Goal: Information Seeking & Learning: Learn about a topic

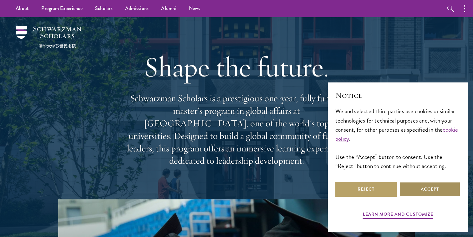
click at [413, 187] on button "Accept" at bounding box center [429, 189] width 61 height 15
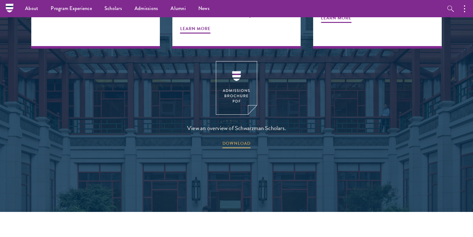
scroll to position [816, 0]
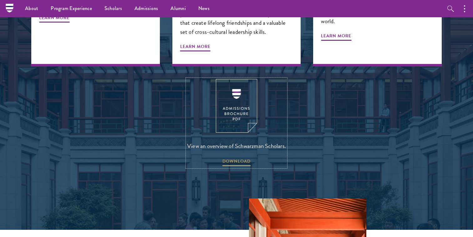
click at [236, 110] on img at bounding box center [236, 106] width 41 height 54
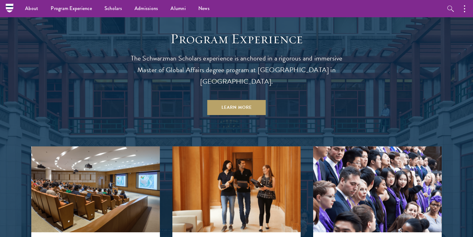
scroll to position [528, 0]
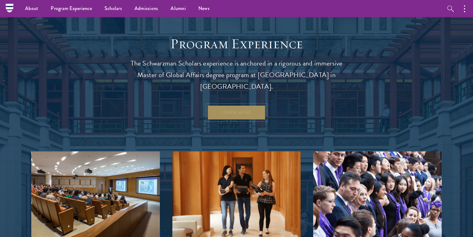
click at [221, 105] on link "Learn More" at bounding box center [237, 112] width 59 height 15
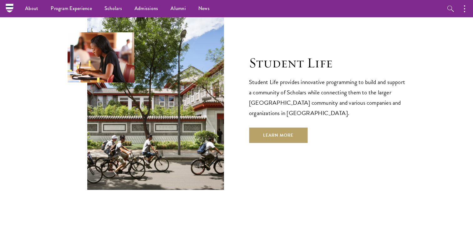
scroll to position [2061, 0]
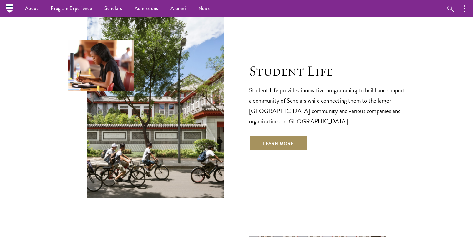
click at [264, 136] on link "Learn More" at bounding box center [278, 143] width 59 height 15
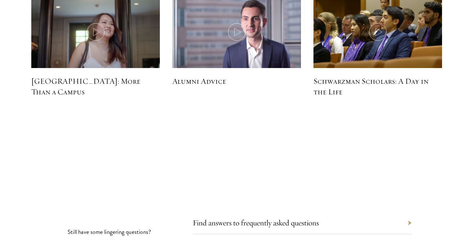
scroll to position [2005, 0]
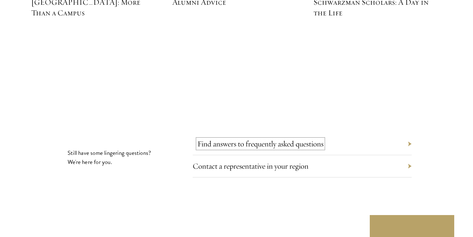
click at [256, 139] on link "Find answers to frequently asked questions" at bounding box center [261, 144] width 126 height 10
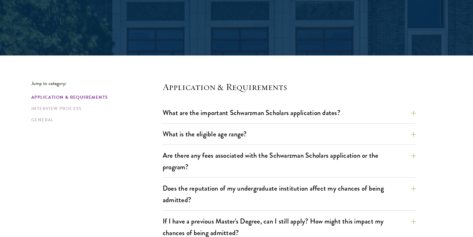
scroll to position [105, 0]
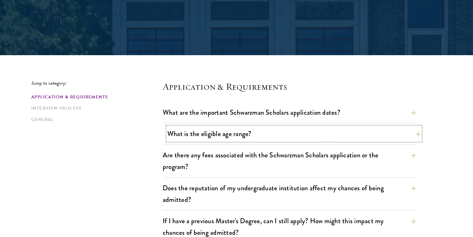
click at [245, 134] on button "What is the eligible age range?" at bounding box center [294, 133] width 254 height 14
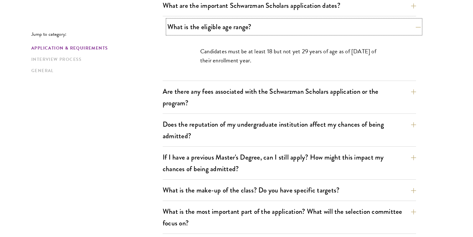
scroll to position [213, 0]
click at [245, 134] on button "Does the reputation of my undergraduate institution affect my chances of being …" at bounding box center [290, 129] width 254 height 26
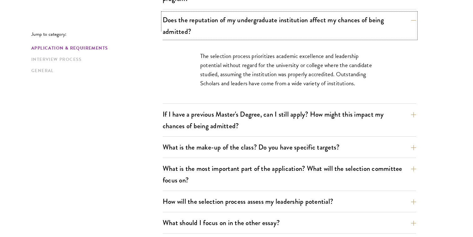
scroll to position [274, 0]
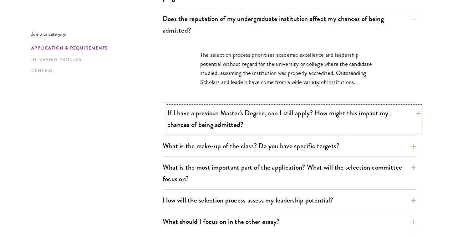
click at [242, 131] on button "If I have a previous Master's Degree, can I still apply? How might this impact …" at bounding box center [294, 119] width 254 height 26
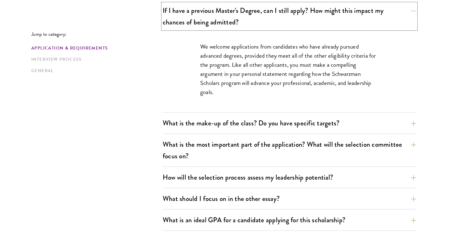
scroll to position [317, 0]
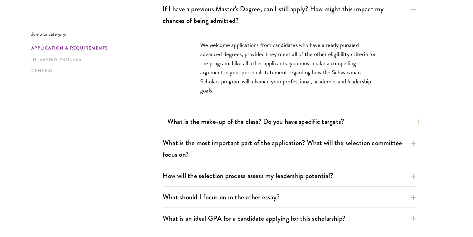
click at [233, 127] on button "What is the make-up of the class? Do you have specific targets?" at bounding box center [294, 121] width 254 height 14
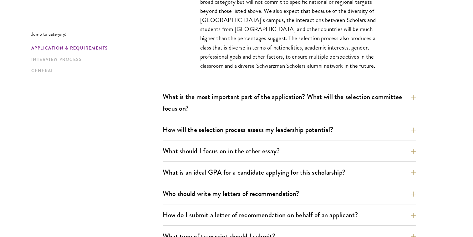
scroll to position [410, 0]
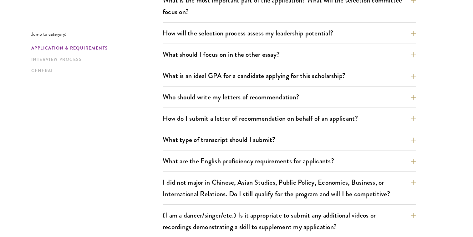
click at [229, 84] on div "What is an ideal GPA for a candidate applying for this scholarship? GPAs and gr…" at bounding box center [290, 78] width 254 height 18
click at [223, 76] on button "What is an ideal GPA for a candidate applying for this scholarship?" at bounding box center [294, 76] width 254 height 14
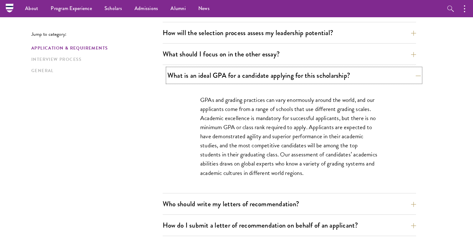
scroll to position [380, 0]
click at [209, 203] on button "Who should write my letters of recommendation?" at bounding box center [294, 204] width 254 height 14
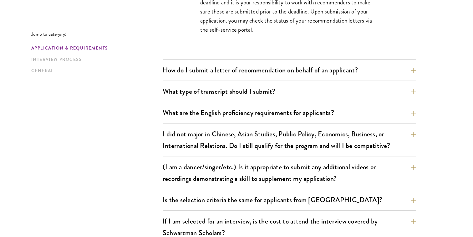
scroll to position [710, 0]
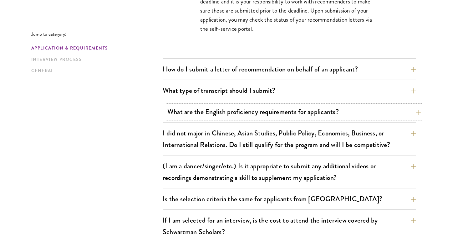
click at [229, 110] on button "What are the English proficiency requirements for applicants?" at bounding box center [294, 112] width 254 height 14
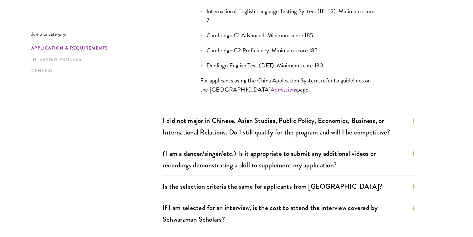
scroll to position [663, 0]
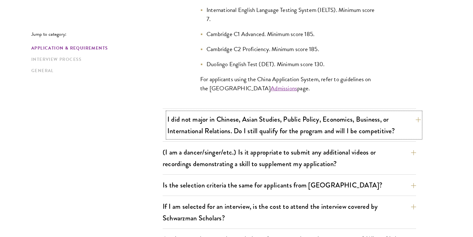
click at [249, 128] on button "I did not major in Chinese, Asian Studies, Public Policy, Economics, Business, …" at bounding box center [294, 125] width 254 height 26
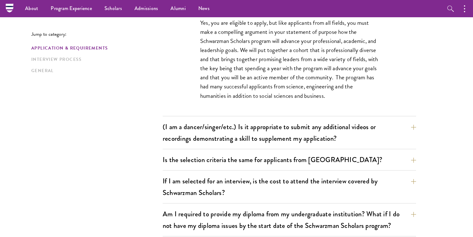
scroll to position [572, 0]
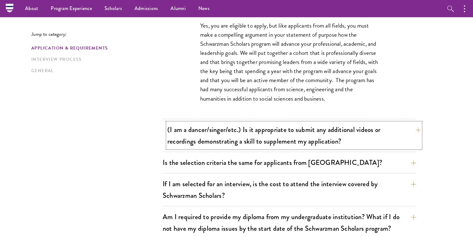
click at [250, 131] on button "(I am a dancer/singer/etc.) Is it appropriate to submit any additional videos o…" at bounding box center [294, 135] width 254 height 26
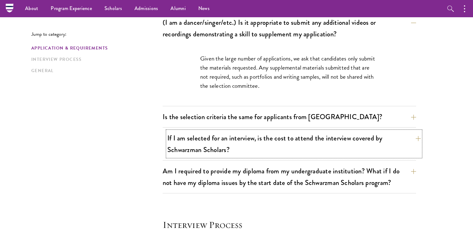
click at [236, 142] on button "If I am selected for an interview, is the cost to attend the interview covered …" at bounding box center [294, 144] width 254 height 26
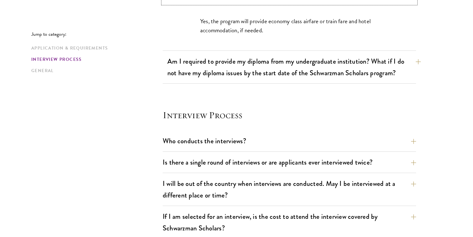
scroll to position [667, 0]
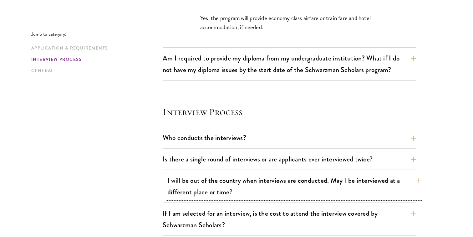
click at [205, 189] on button "I will be out of the country when interviews are conducted. May I be interviewe…" at bounding box center [294, 186] width 254 height 26
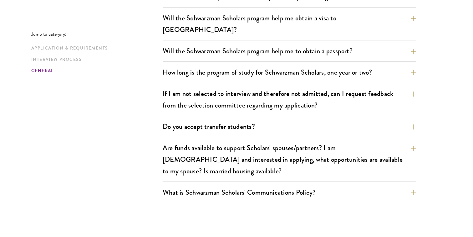
scroll to position [1041, 0]
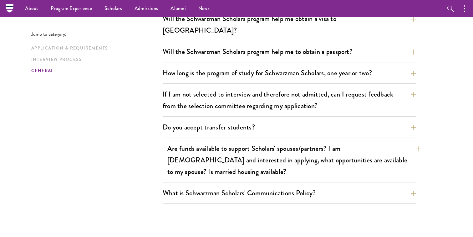
click at [173, 141] on button "Are funds available to support Scholars' spouses/partners? I am married and int…" at bounding box center [294, 159] width 254 height 37
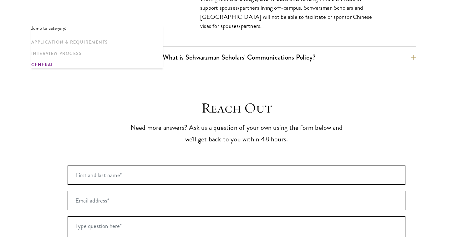
scroll to position [1195, 0]
